Goal: Transaction & Acquisition: Purchase product/service

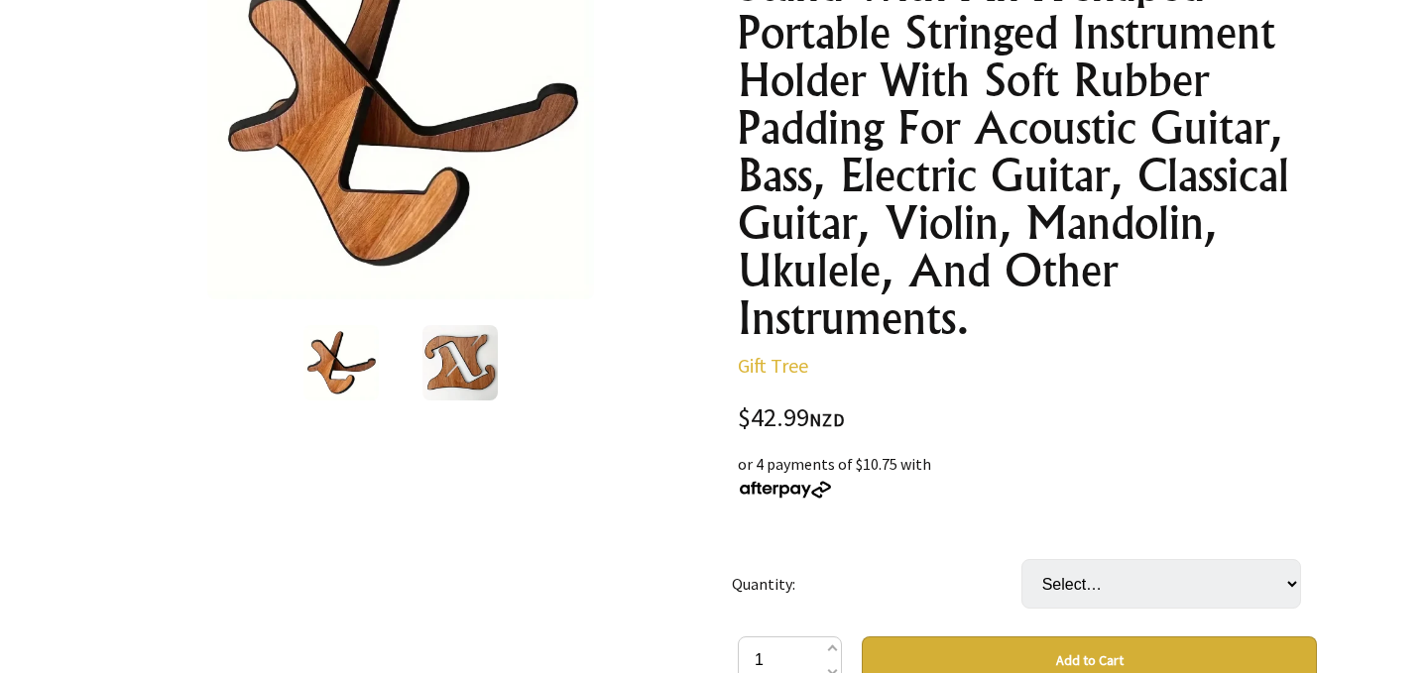
click at [472, 362] on img at bounding box center [459, 362] width 75 height 75
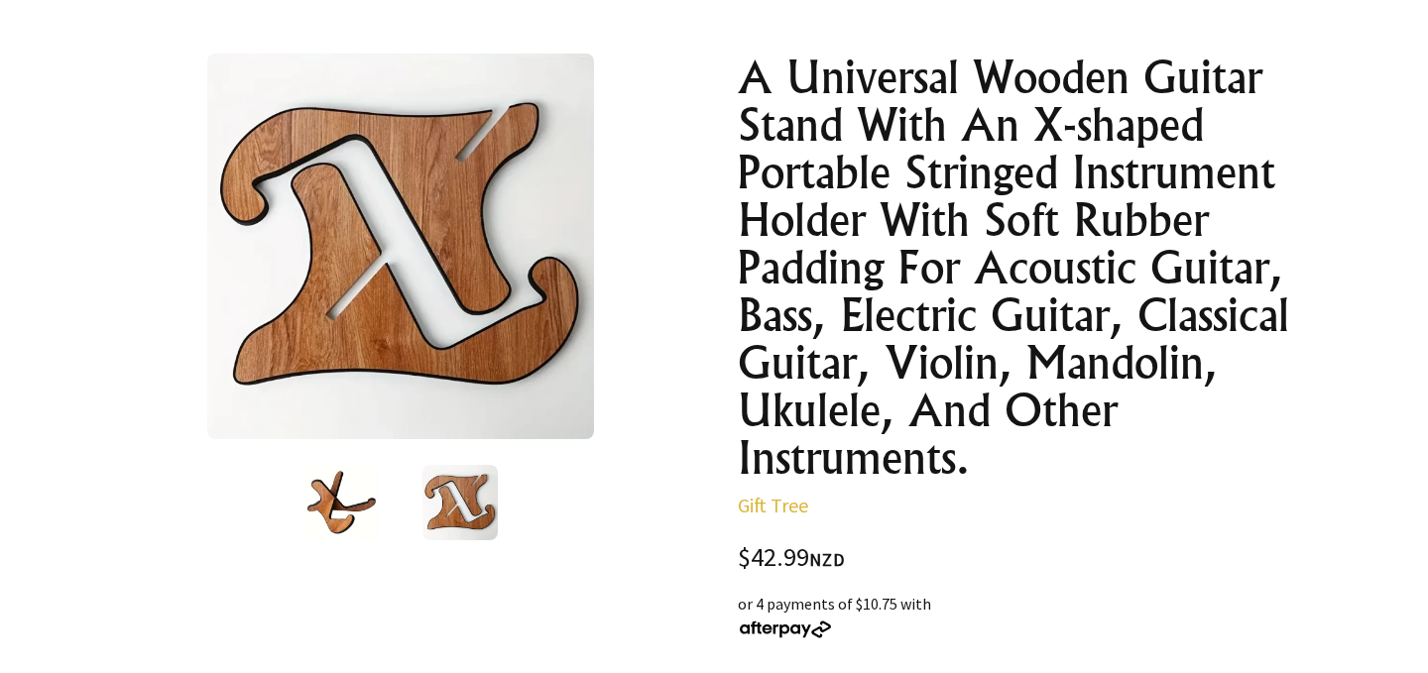
scroll to position [198, 0]
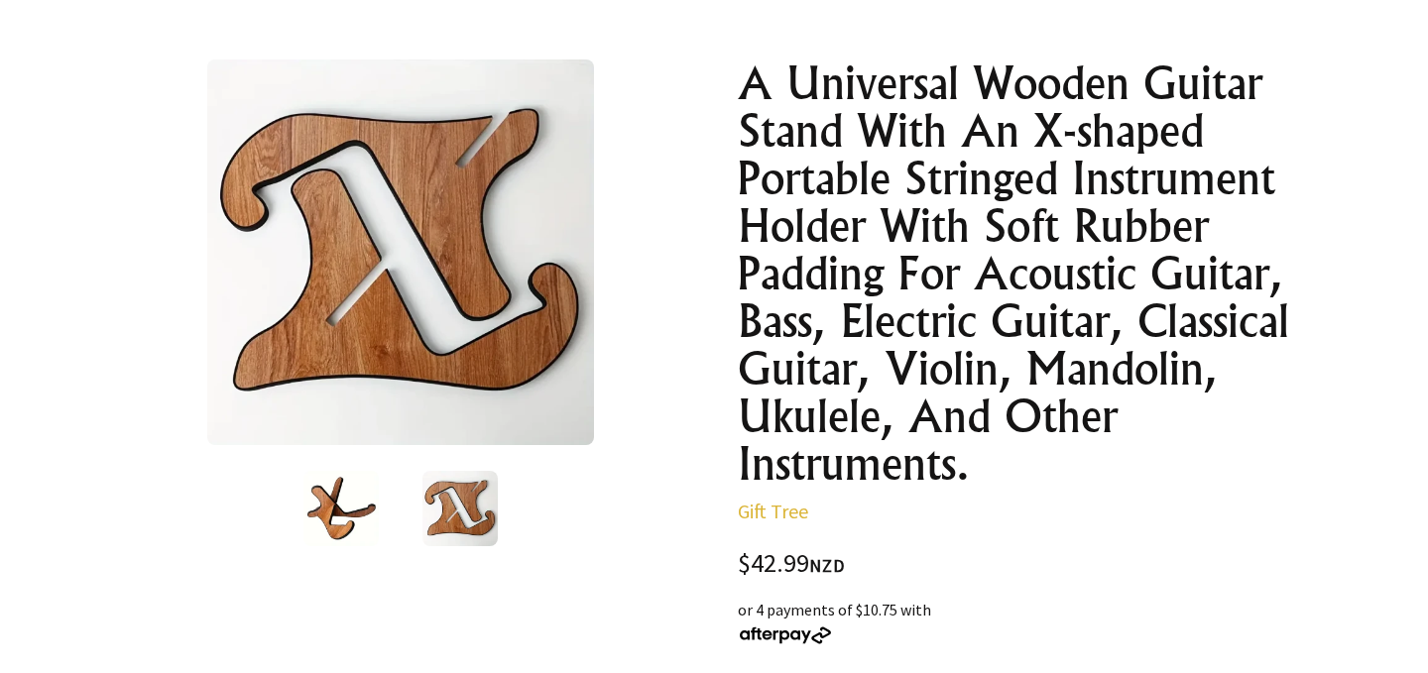
click at [494, 294] on img at bounding box center [400, 252] width 386 height 386
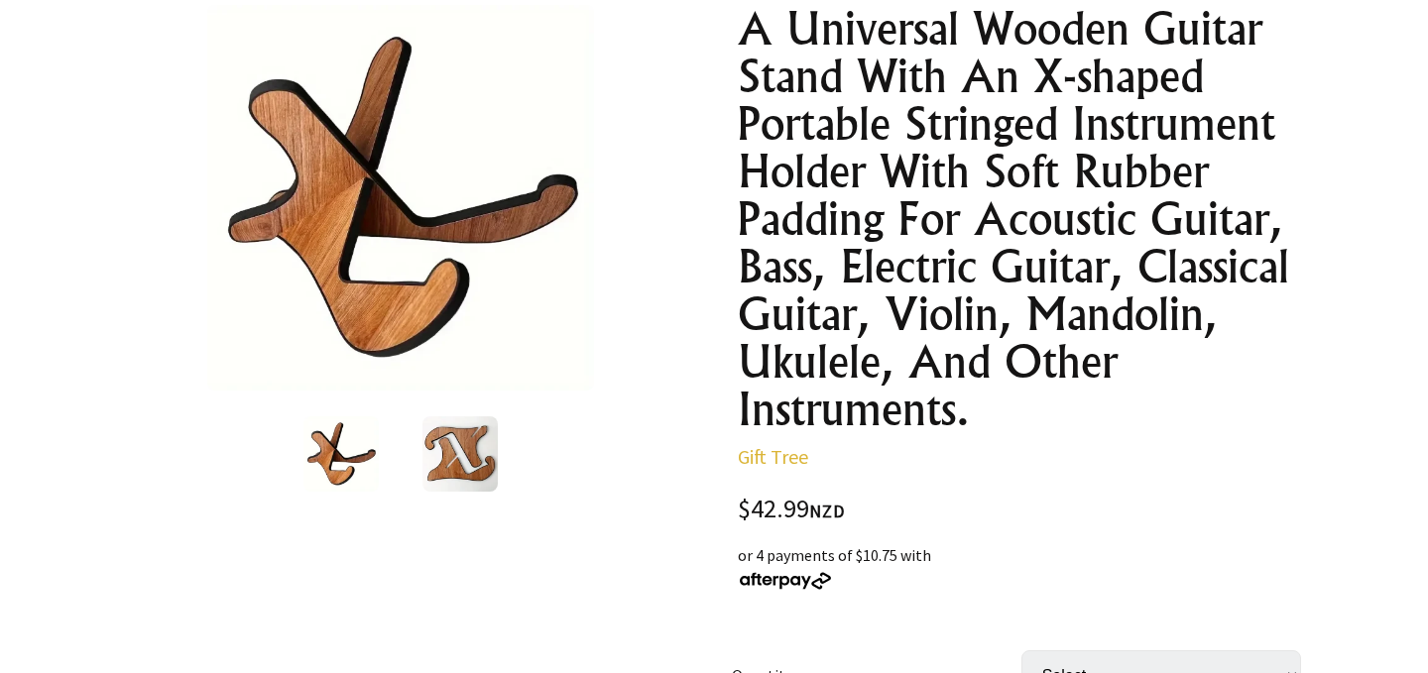
scroll to position [251, 0]
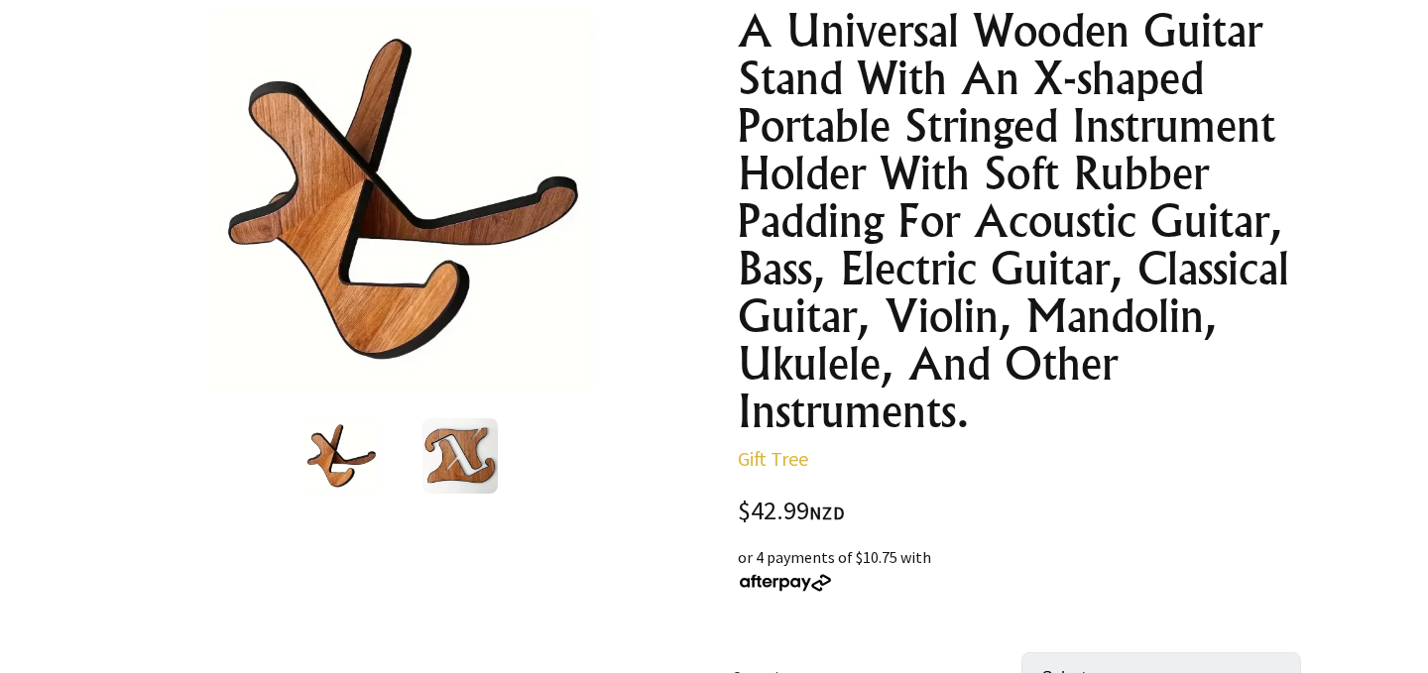
click at [386, 276] on img at bounding box center [400, 200] width 386 height 386
